Goal: Information Seeking & Learning: Learn about a topic

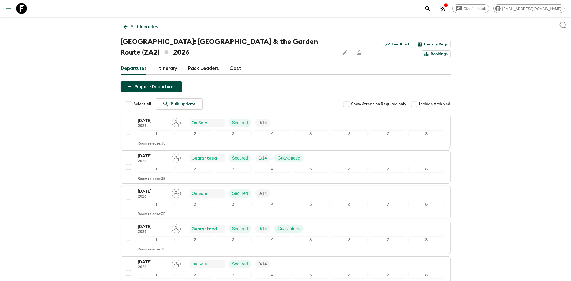
click at [10, 9] on icon "menu" at bounding box center [8, 8] width 6 height 6
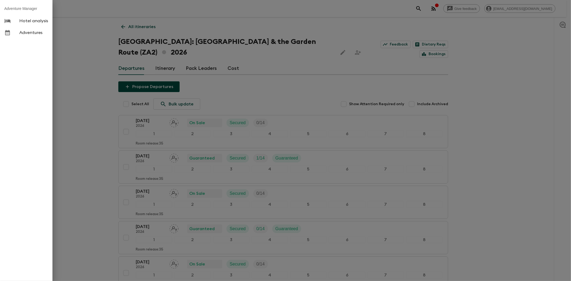
click at [31, 33] on span "Adventures" at bounding box center [33, 32] width 29 height 5
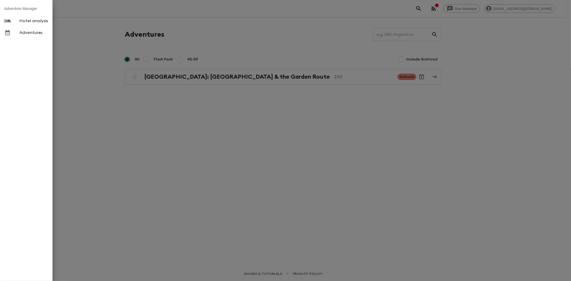
click at [99, 113] on div at bounding box center [285, 140] width 571 height 281
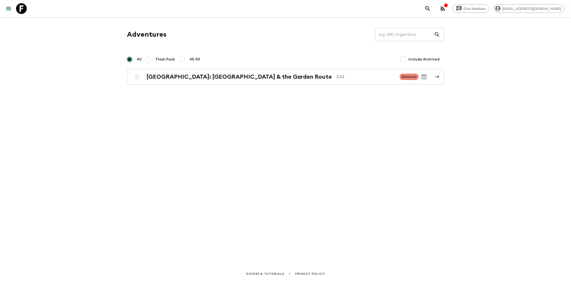
click at [445, 7] on icon "button" at bounding box center [443, 8] width 4 height 4
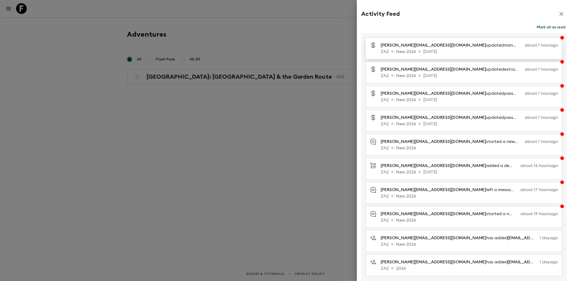
click at [483, 52] on p "ZA2 New 2026 [DATE]" at bounding box center [469, 51] width 177 height 6
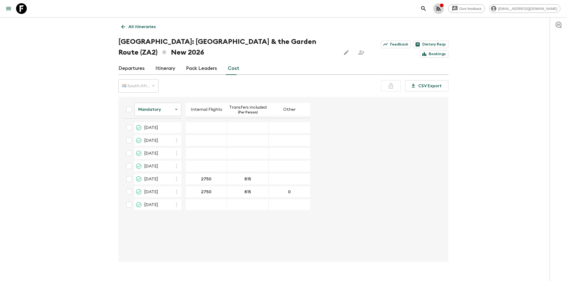
click at [444, 7] on icon "button" at bounding box center [441, 5] width 4 height 4
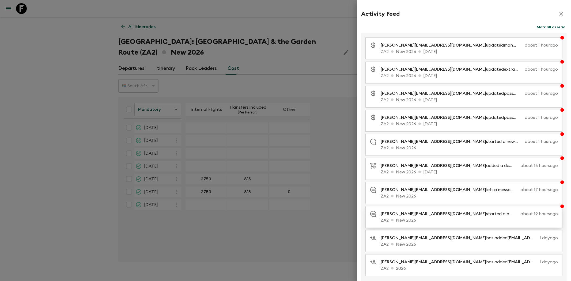
click at [446, 217] on p "ZA2 New 2026" at bounding box center [469, 220] width 177 height 6
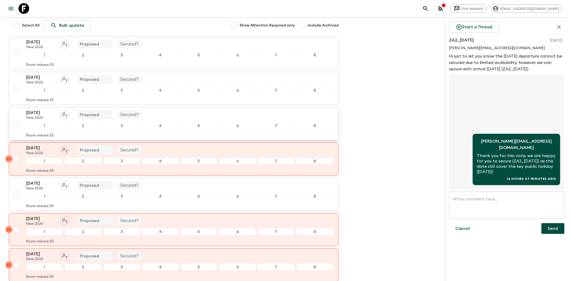
scroll to position [89, 0]
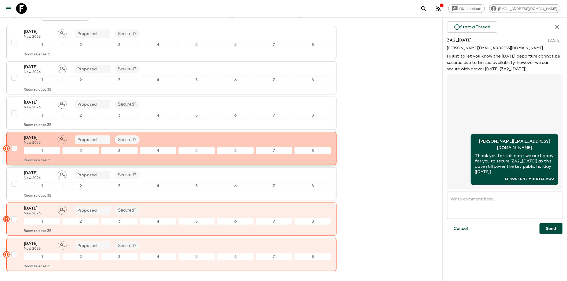
click at [14, 149] on input "checkbox" at bounding box center [14, 148] width 11 height 11
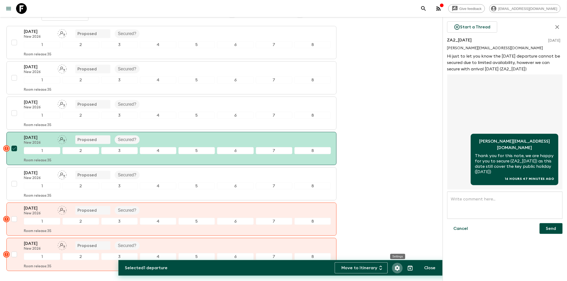
click at [397, 269] on icon "Settings" at bounding box center [397, 268] width 6 height 6
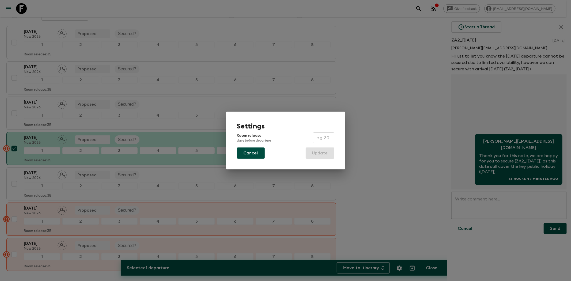
click at [248, 153] on button "Cancel" at bounding box center [251, 153] width 28 height 11
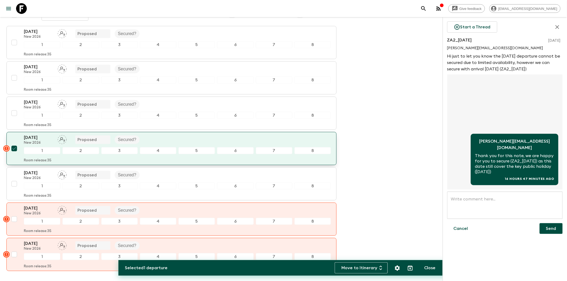
click at [15, 149] on input "checkbox" at bounding box center [14, 148] width 11 height 11
checkbox input "false"
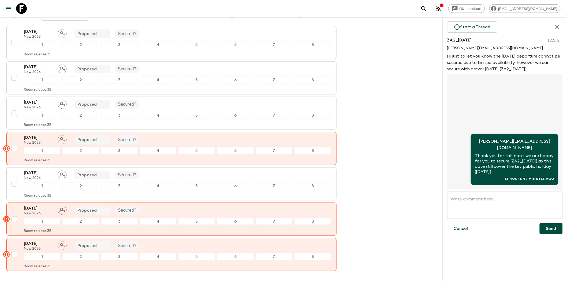
click at [442, 6] on icon "button" at bounding box center [438, 8] width 6 height 6
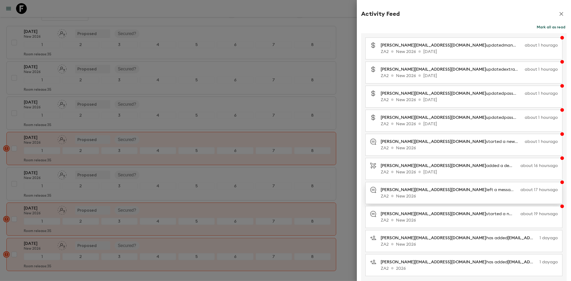
click at [457, 191] on p "[PERSON_NAME][EMAIL_ADDRESS][DOMAIN_NAME] left a message on ZA2_[DATE]" at bounding box center [450, 190] width 138 height 6
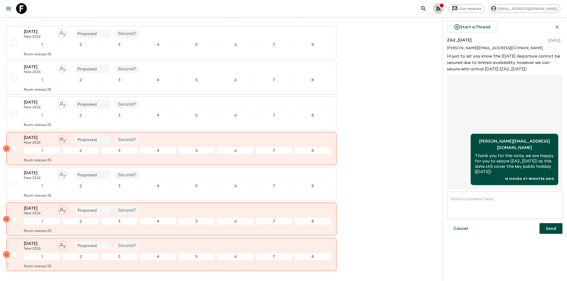
click at [442, 8] on icon "button" at bounding box center [438, 8] width 6 height 6
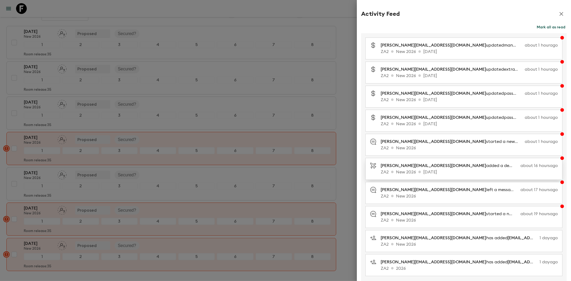
click at [465, 167] on p "[PERSON_NAME][EMAIL_ADDRESS][DOMAIN_NAME] added a departure" at bounding box center [450, 166] width 138 height 6
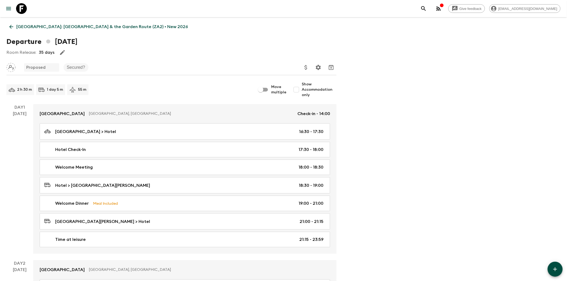
click at [440, 9] on icon "button" at bounding box center [438, 8] width 4 height 4
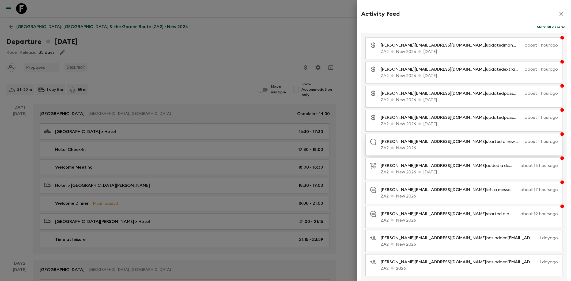
click at [433, 146] on p "ZA2 New 2026" at bounding box center [469, 148] width 177 height 6
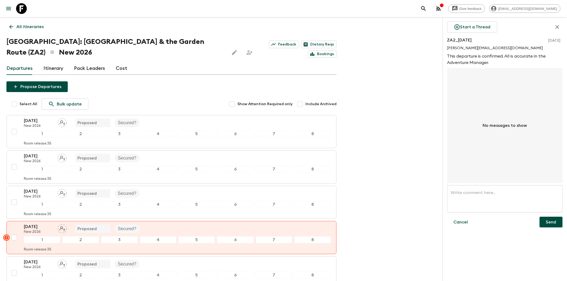
click at [440, 7] on icon "button" at bounding box center [438, 8] width 4 height 4
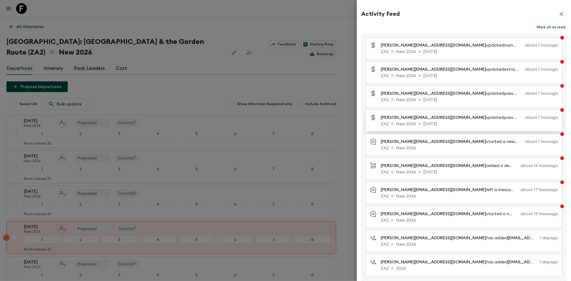
click at [458, 122] on p "ZA2 New 2026 [DATE]" at bounding box center [469, 124] width 177 height 6
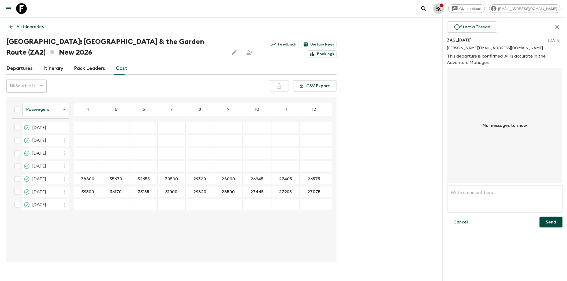
click at [444, 7] on icon "button" at bounding box center [441, 5] width 4 height 4
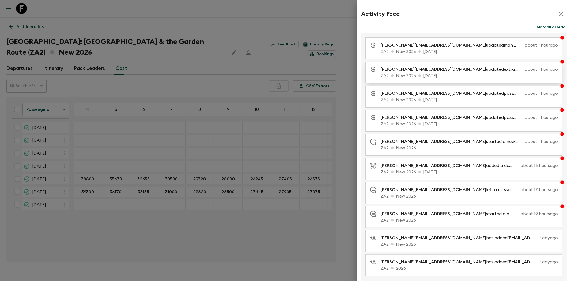
click at [431, 73] on p "ZA2 New 2026 [DATE]" at bounding box center [469, 76] width 177 height 6
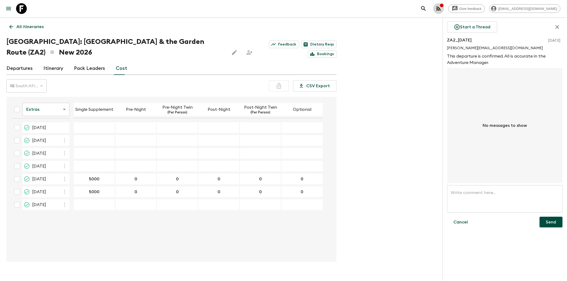
click at [440, 7] on icon "button" at bounding box center [438, 8] width 4 height 4
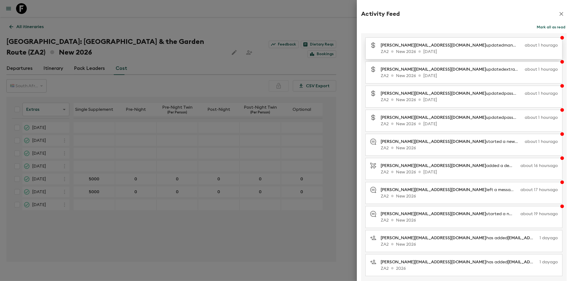
click at [448, 47] on p "[PERSON_NAME][EMAIL_ADDRESS][DOMAIN_NAME] updated mandatory costs" at bounding box center [452, 45] width 142 height 6
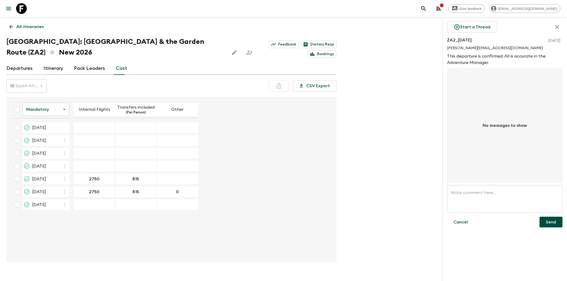
click at [552, 25] on button "button" at bounding box center [557, 26] width 11 height 11
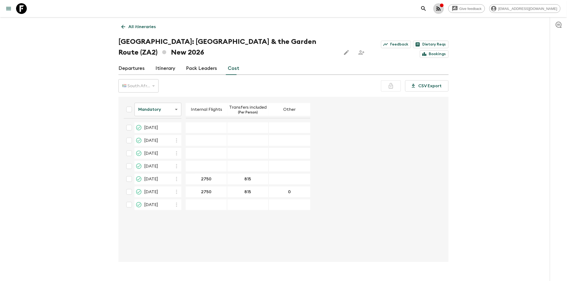
click at [442, 6] on icon "button" at bounding box center [438, 8] width 6 height 6
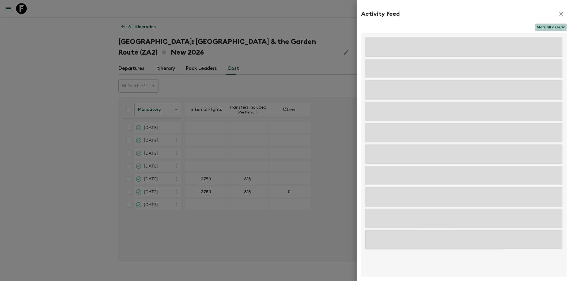
click at [556, 26] on button "Mark all as read" at bounding box center [551, 27] width 31 height 7
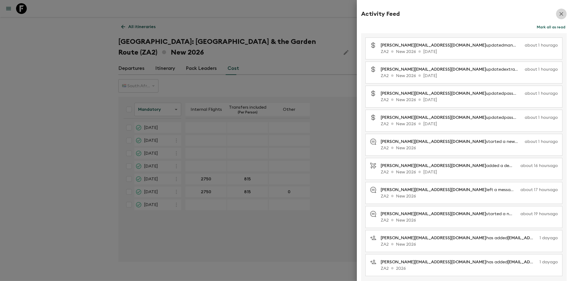
click at [560, 12] on icon "button" at bounding box center [562, 14] width 4 height 4
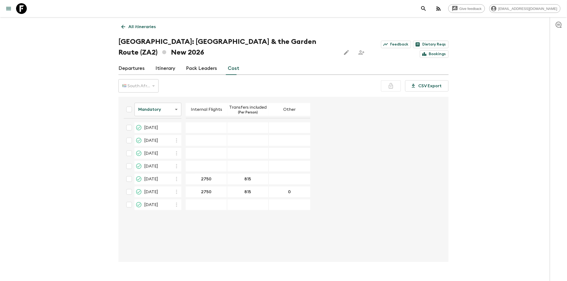
click at [487, 50] on div "Give feedback [EMAIL_ADDRESS][DOMAIN_NAME] All itineraries [GEOGRAPHIC_DATA]: […" at bounding box center [283, 146] width 567 height 292
drag, startPoint x: 86, startPoint y: 65, endPoint x: 85, endPoint y: 55, distance: 10.7
click at [85, 65] on div "Give feedback [EMAIL_ADDRESS][DOMAIN_NAME] All itineraries [GEOGRAPHIC_DATA]: […" at bounding box center [283, 146] width 567 height 292
click at [6, 5] on icon "menu" at bounding box center [8, 8] width 6 height 6
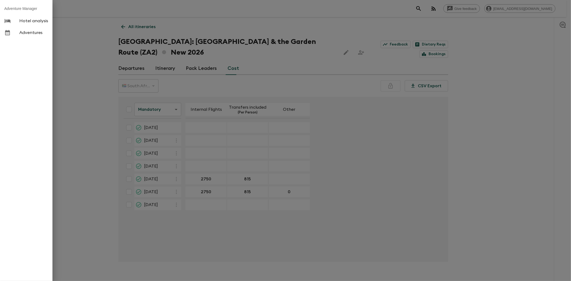
click at [32, 34] on span "Adventures" at bounding box center [33, 32] width 29 height 5
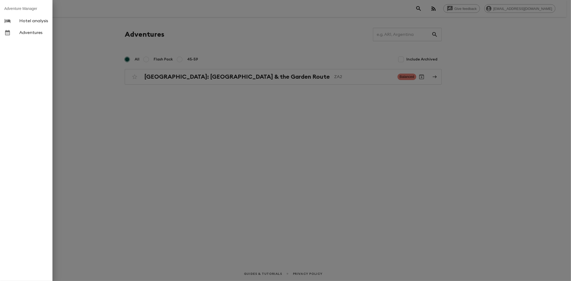
click at [169, 131] on div at bounding box center [285, 140] width 571 height 281
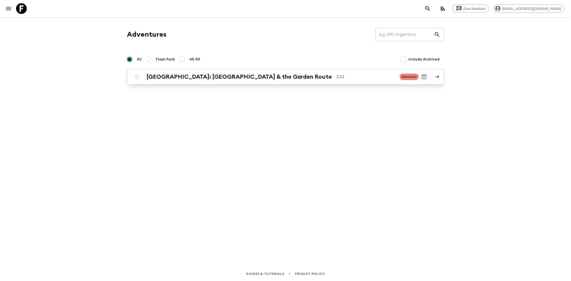
click at [408, 79] on span "Balanced" at bounding box center [409, 77] width 19 height 6
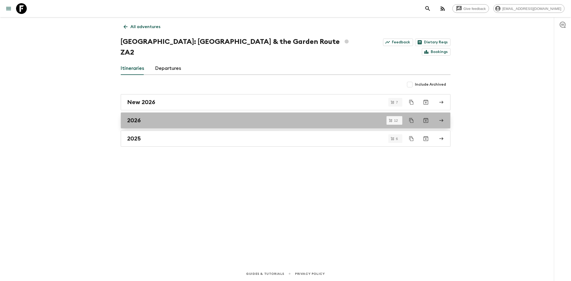
click at [153, 117] on div "2026" at bounding box center [280, 120] width 306 height 7
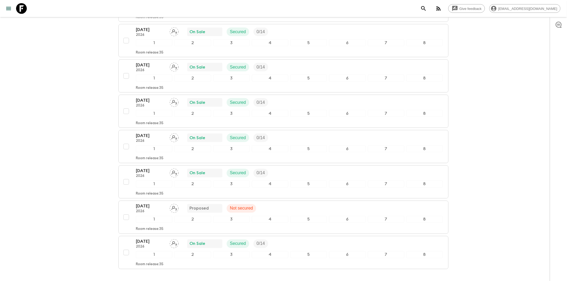
scroll to position [295, 0]
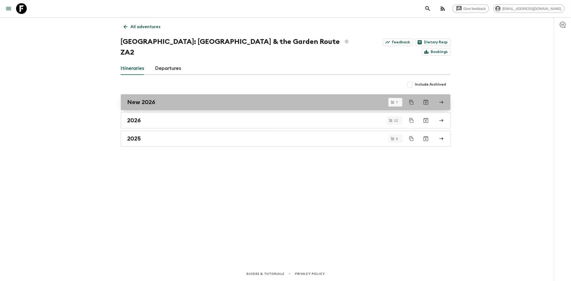
click at [153, 99] on h2 "New 2026" at bounding box center [141, 102] width 28 height 7
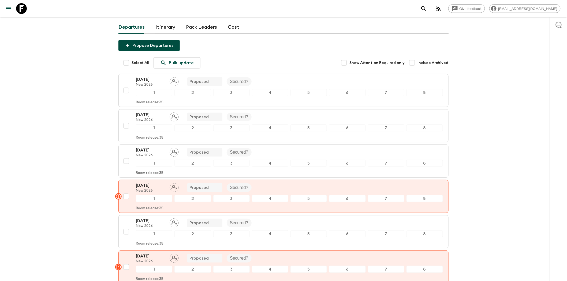
scroll to position [39, 0]
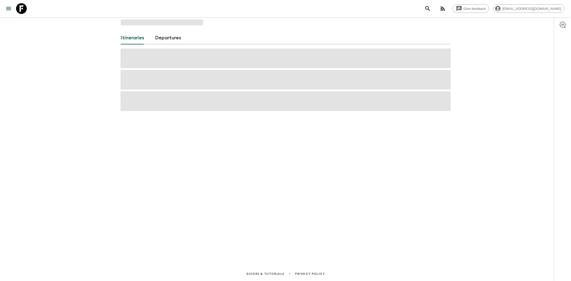
click at [12, 14] on div at bounding box center [17, 8] width 22 height 15
click at [10, 6] on icon "menu" at bounding box center [8, 8] width 6 height 6
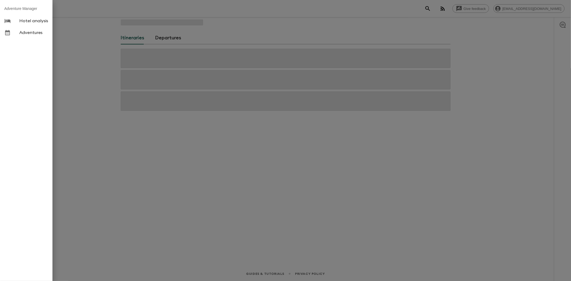
click at [33, 32] on span "Adventures" at bounding box center [33, 32] width 29 height 5
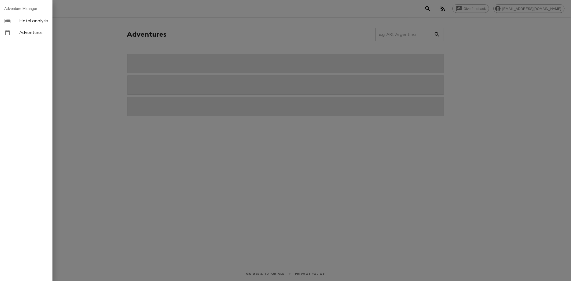
click at [86, 165] on div at bounding box center [285, 140] width 571 height 281
